Goal: Information Seeking & Learning: Learn about a topic

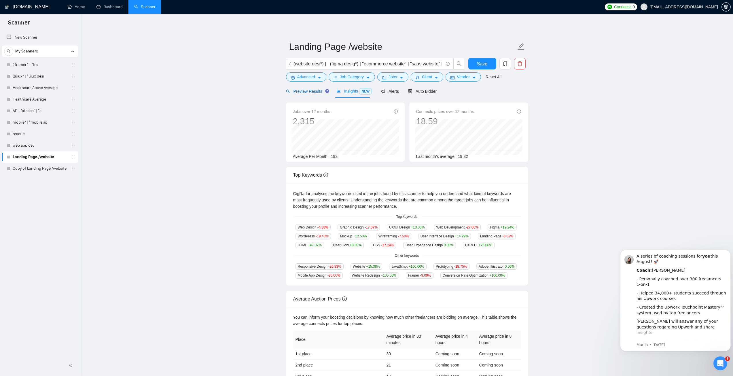
click at [307, 91] on span "Preview Results" at bounding box center [307, 91] width 42 height 5
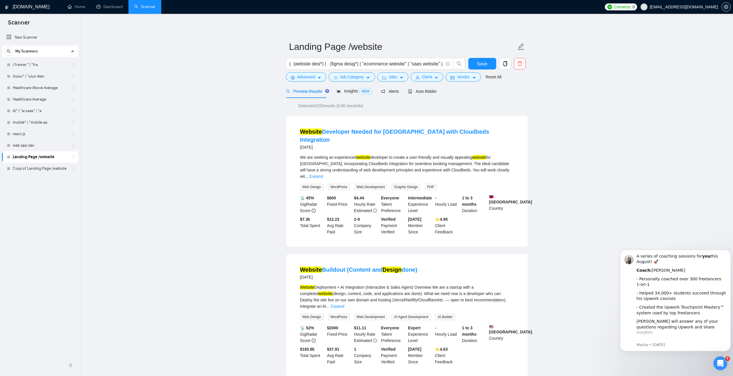
drag, startPoint x: 300, startPoint y: 107, endPoint x: 335, endPoint y: 108, distance: 35.7
click at [341, 107] on span "Detected 3153 results (0.60 seconds)" at bounding box center [331, 106] width 73 height 6
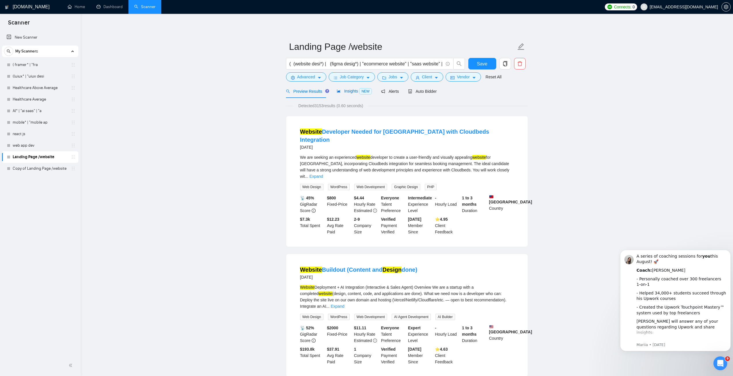
click at [346, 91] on span "Insights NEW" at bounding box center [354, 91] width 35 height 5
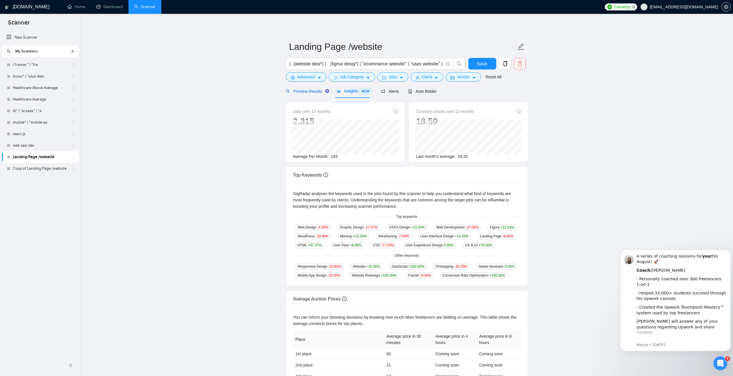
click at [307, 93] on span "Preview Results" at bounding box center [307, 91] width 42 height 5
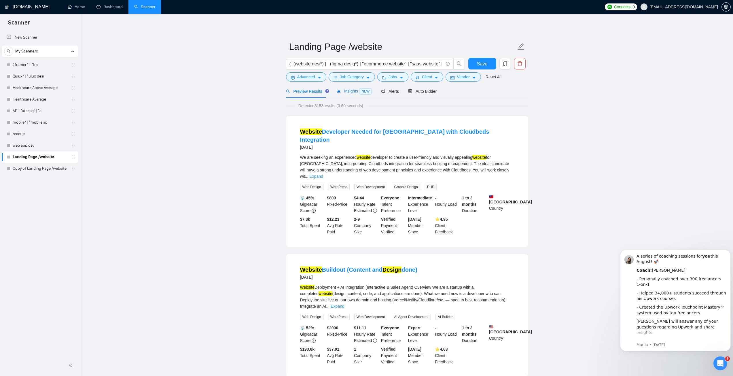
click at [351, 93] on span "Insights NEW" at bounding box center [354, 91] width 35 height 5
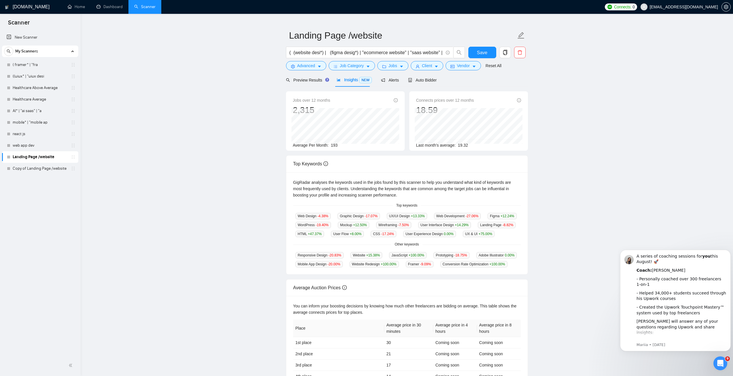
scroll to position [29, 0]
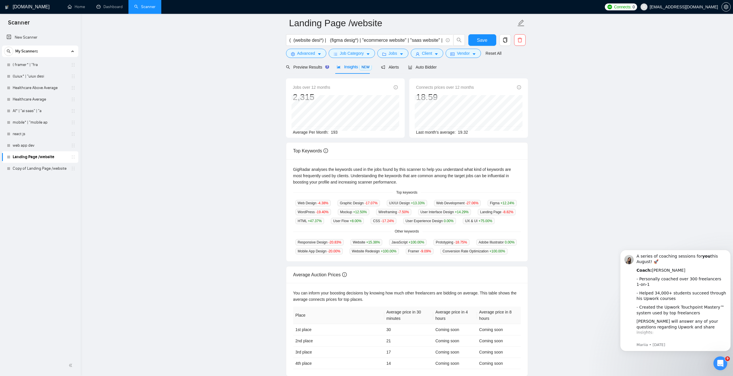
click at [337, 134] on div "Jobs over 12 months 2,315 [DATE] 189 Average Per Month: 193" at bounding box center [345, 109] width 105 height 51
click at [414, 95] on div "Connects prices over 12 months 18.59 [DATE] 16.87 Last month's average: 19.32" at bounding box center [469, 107] width 119 height 59
click at [27, 65] on link "( framer* | "fra" at bounding box center [40, 65] width 55 height 12
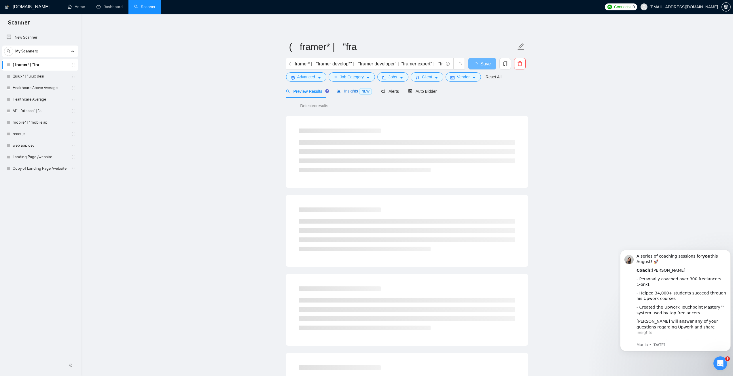
click at [343, 90] on span "Insights NEW" at bounding box center [354, 91] width 35 height 5
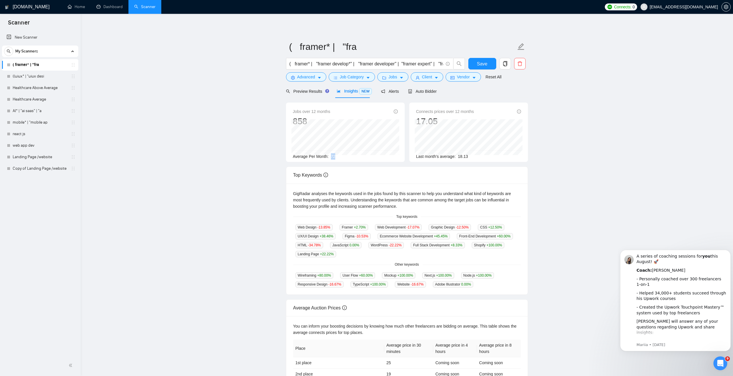
drag, startPoint x: 331, startPoint y: 155, endPoint x: 337, endPoint y: 159, distance: 7.0
click at [337, 159] on div "Average Per Month: 72" at bounding box center [345, 156] width 105 height 6
click at [333, 157] on span "72" at bounding box center [333, 156] width 5 height 5
click at [333, 156] on span "72" at bounding box center [333, 156] width 5 height 5
click at [316, 64] on input "( framer* | "framer develop*" | "framer developer" | "framer expert" | "framer …" at bounding box center [367, 63] width 154 height 7
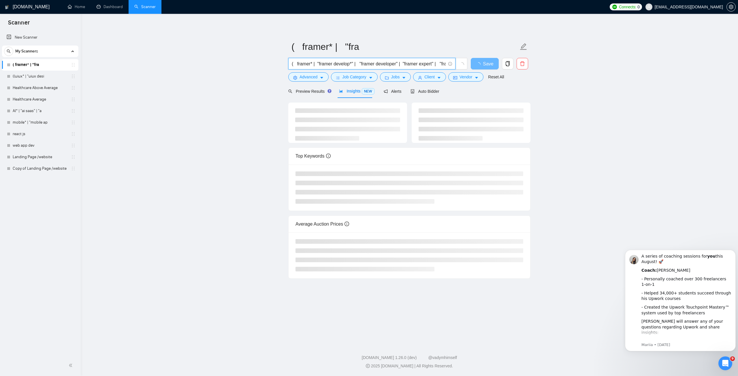
type input "( framer* | "framer develop*" | "framer developer" | "framer expert" | "framer …"
